Goal: Transaction & Acquisition: Subscribe to service/newsletter

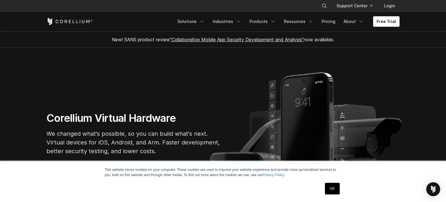
click at [333, 191] on link "OK" at bounding box center [332, 189] width 15 height 12
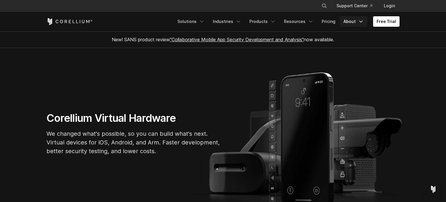
click at [342, 22] on link "About" at bounding box center [353, 21] width 27 height 10
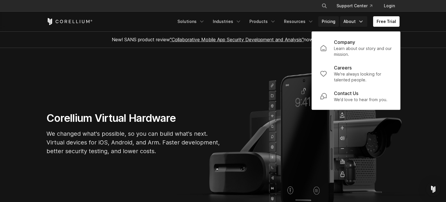
click at [337, 23] on link "Pricing" at bounding box center [328, 21] width 21 height 10
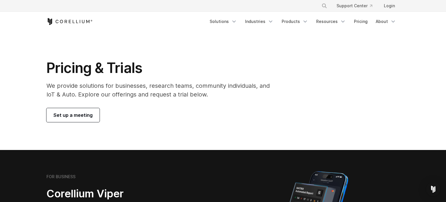
click at [66, 22] on icon "Corellium Home" at bounding box center [69, 21] width 46 height 7
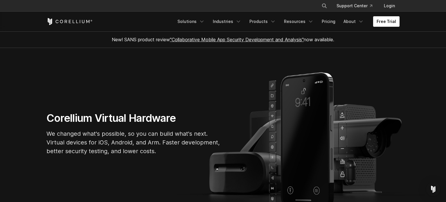
click at [386, 22] on link "Free Trial" at bounding box center [386, 21] width 26 height 10
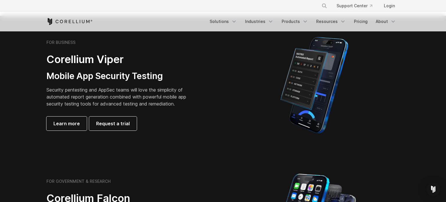
scroll to position [179, 0]
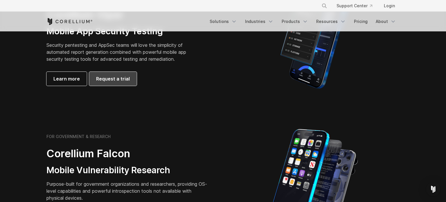
click at [109, 83] on link "Request a trial" at bounding box center [113, 79] width 48 height 14
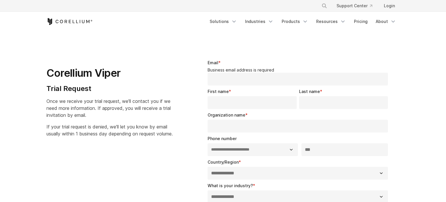
select select "**"
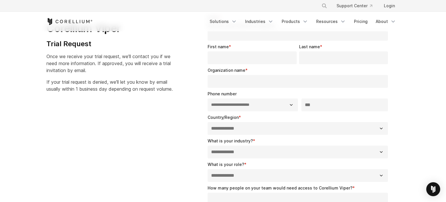
scroll to position [45, 0]
click at [398, 3] on link "Login" at bounding box center [389, 6] width 20 height 10
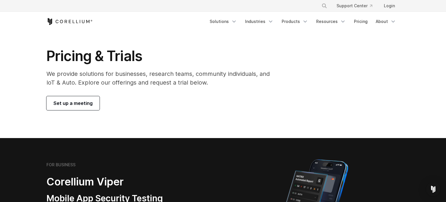
scroll to position [12, 0]
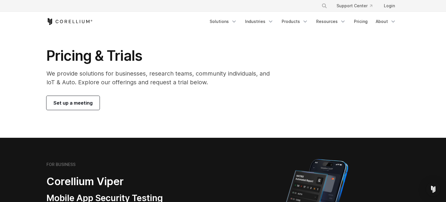
click at [64, 105] on span "Set up a meeting" at bounding box center [72, 102] width 39 height 7
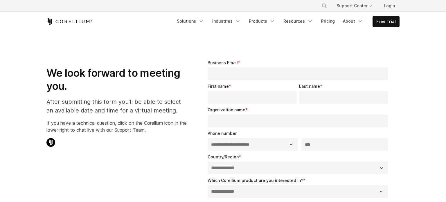
select select "**"
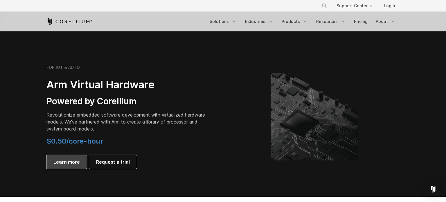
scroll to position [655, 0]
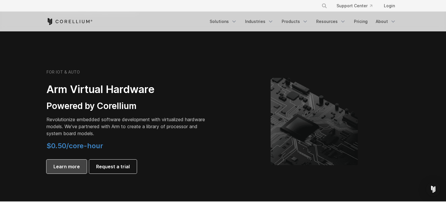
click at [71, 165] on span "Learn more" at bounding box center [66, 166] width 26 height 7
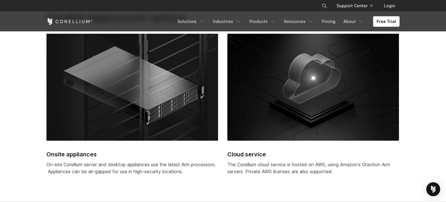
scroll to position [1546, 0]
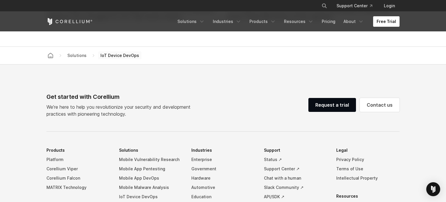
click at [383, 21] on link "Free Trial" at bounding box center [386, 21] width 26 height 10
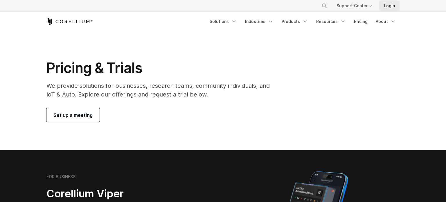
click at [387, 7] on link "Login" at bounding box center [389, 6] width 20 height 10
